Goal: Check status: Check status

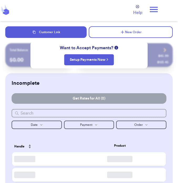
click at [156, 11] on icon at bounding box center [153, 9] width 11 height 11
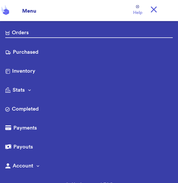
click at [58, 54] on link "Purchased" at bounding box center [88, 52] width 167 height 8
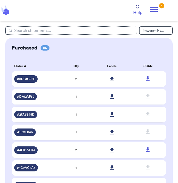
click at [61, 78] on td "2" at bounding box center [76, 79] width 36 height 16
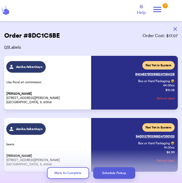
click at [157, 12] on icon at bounding box center [157, 9] width 8 height 5
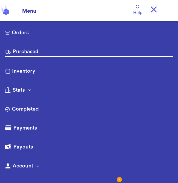
click at [68, 54] on link "Purchased" at bounding box center [88, 52] width 167 height 9
